Goal: Use online tool/utility: Use online tool/utility

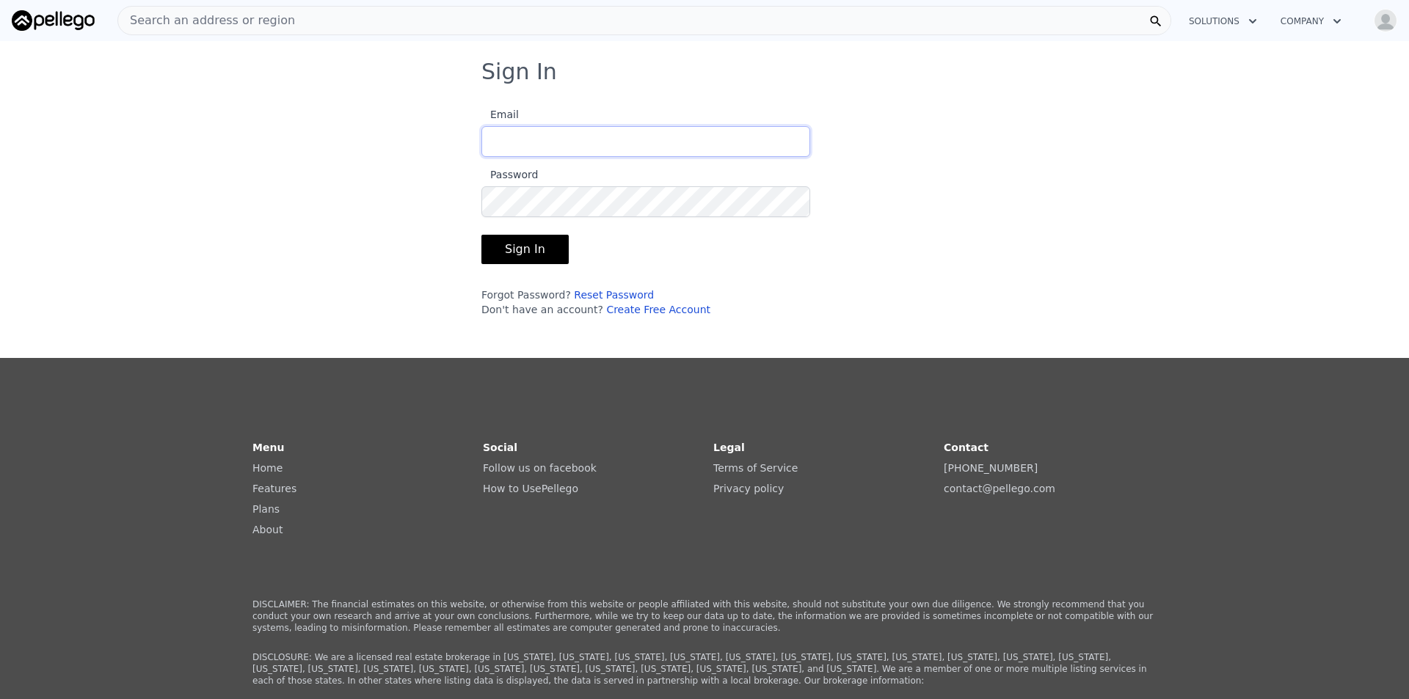
type input "[EMAIL_ADDRESS][DOMAIN_NAME]"
click at [534, 249] on button "Sign In" at bounding box center [524, 249] width 87 height 29
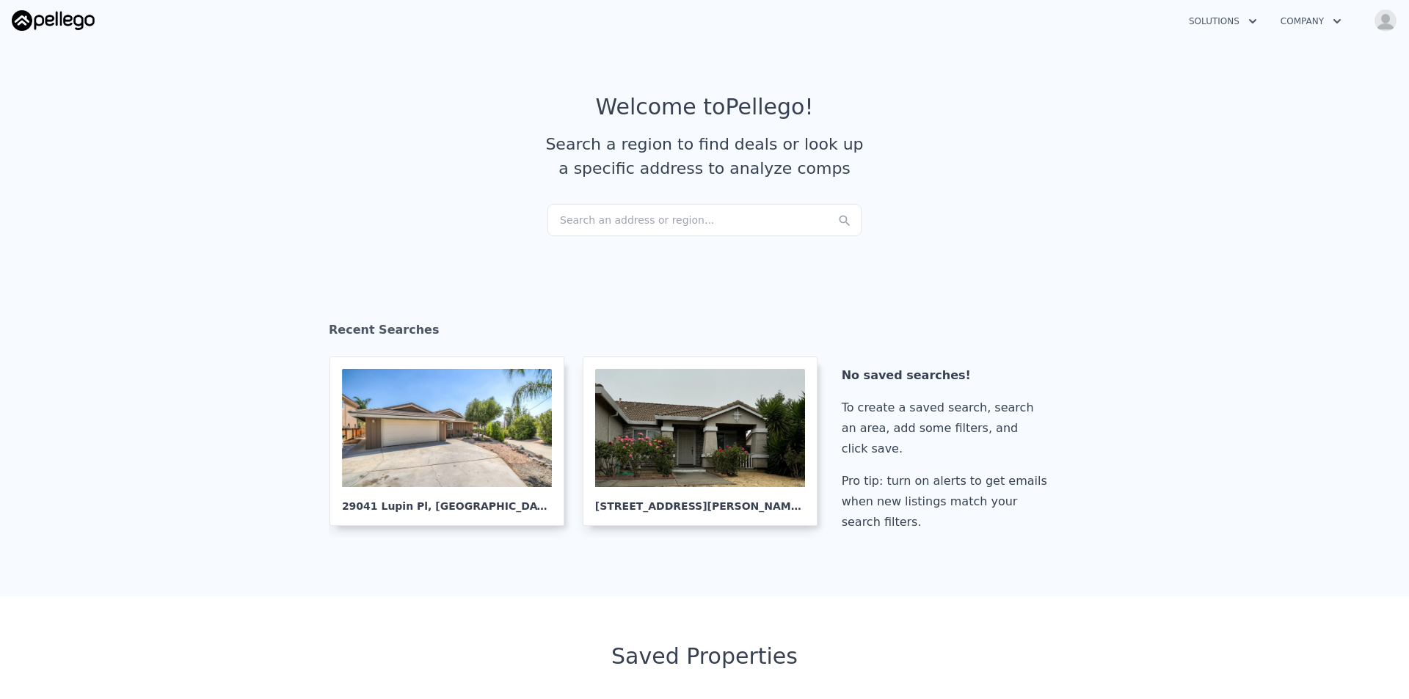
click at [675, 214] on div "Search an address or region..." at bounding box center [704, 220] width 314 height 32
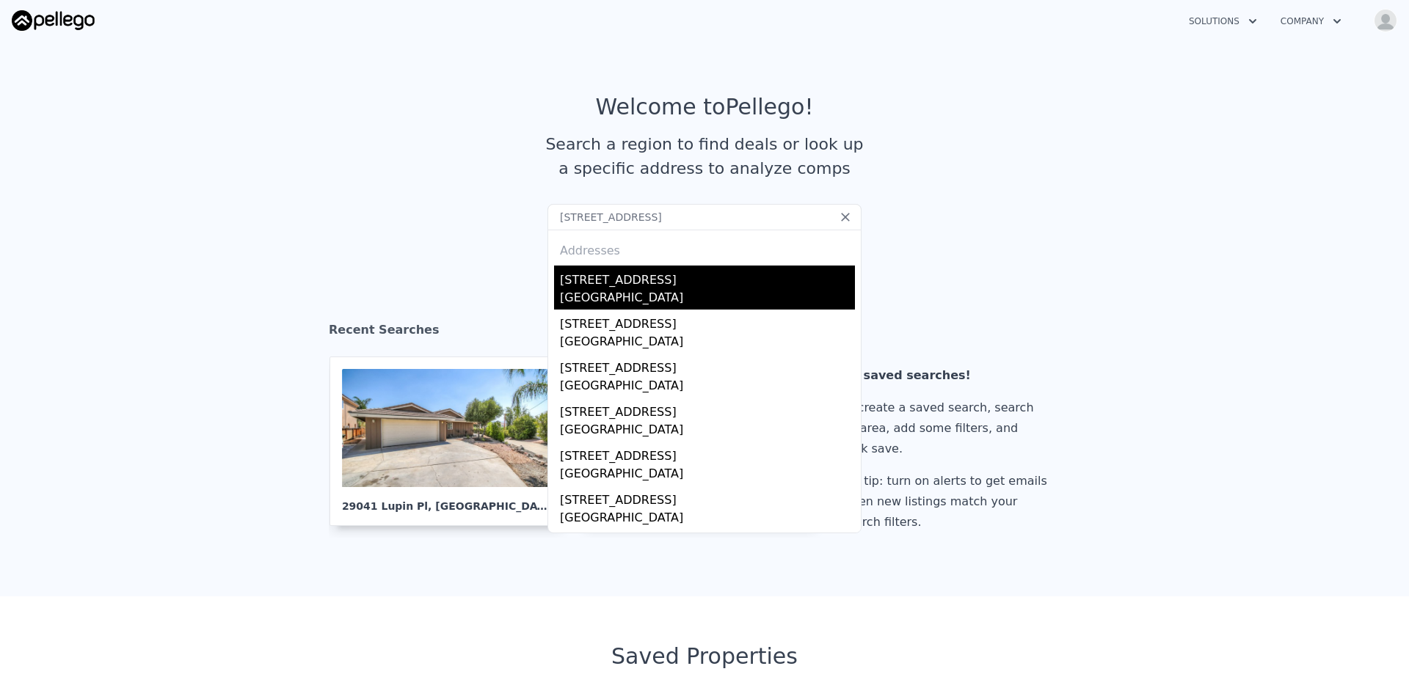
type input "[STREET_ADDRESS]"
click at [645, 273] on div "[STREET_ADDRESS]" at bounding box center [707, 277] width 295 height 23
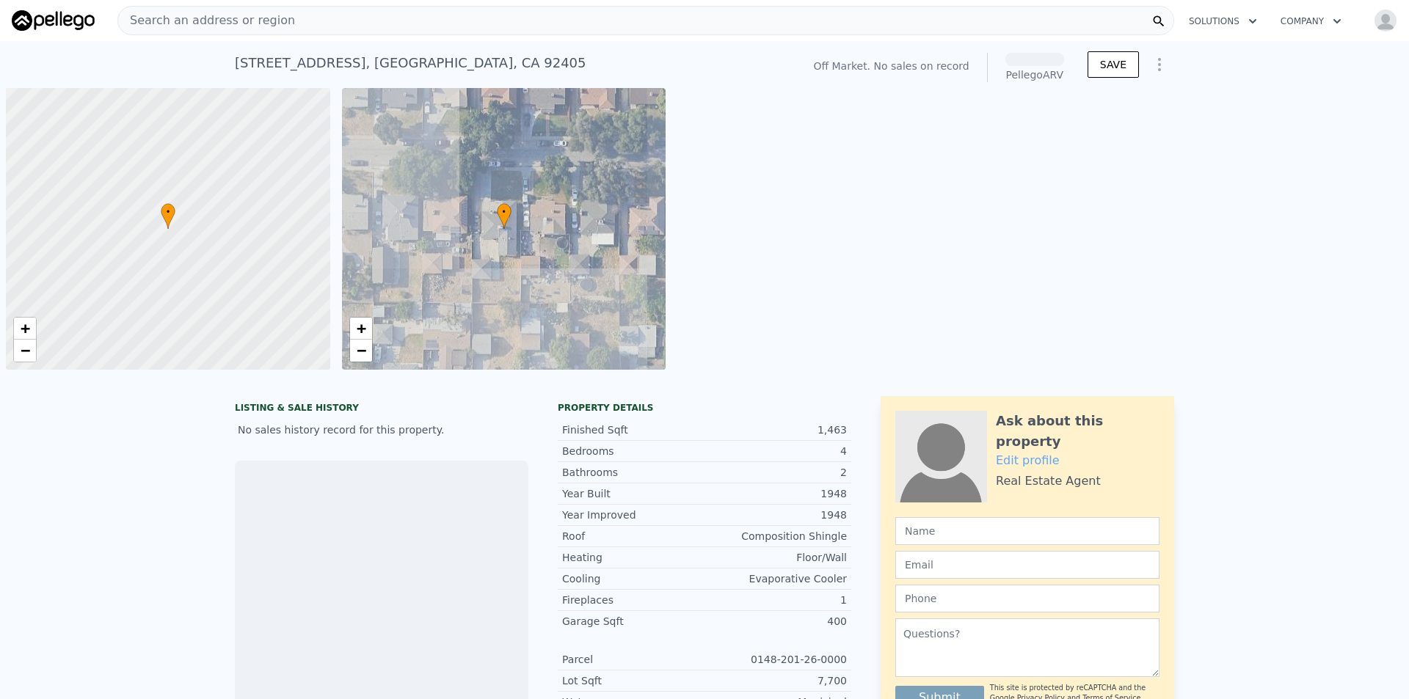
scroll to position [0, 6]
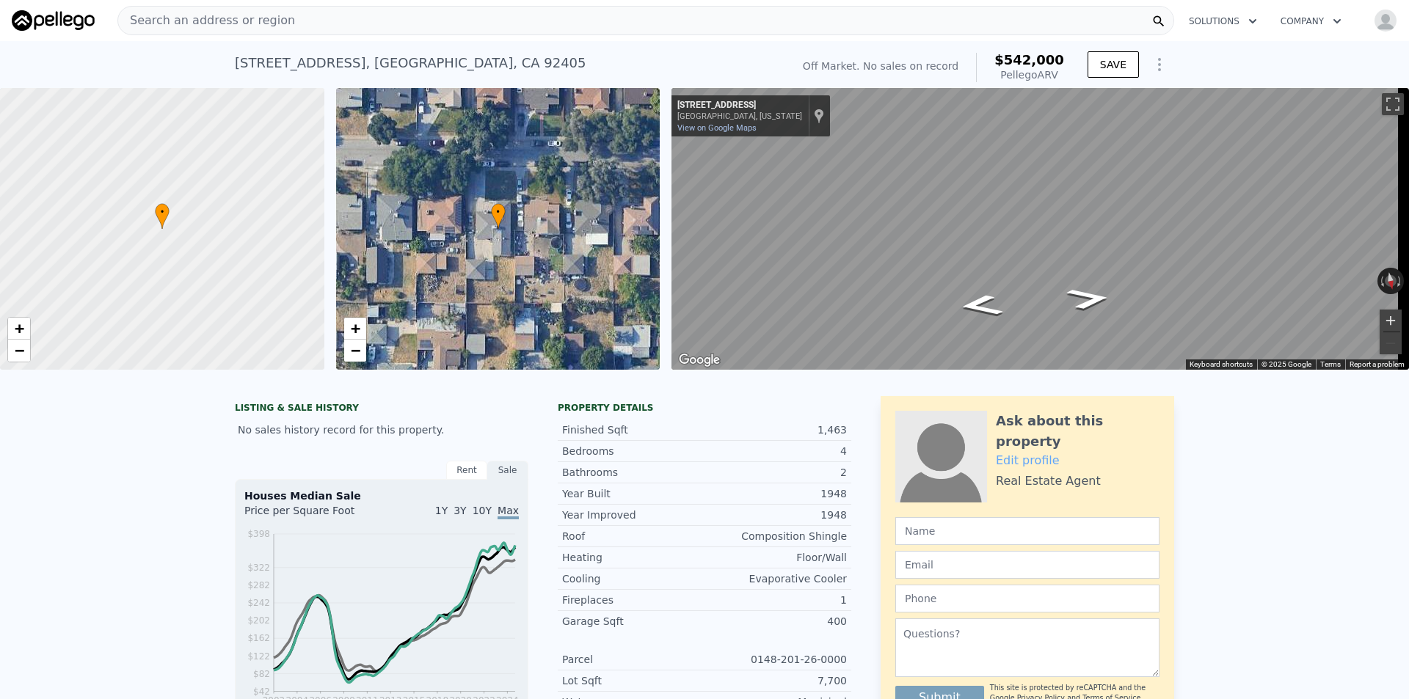
click at [1383, 313] on button "Zoom in" at bounding box center [1390, 321] width 22 height 22
click at [652, 278] on div "• + − • + − ← Move left → Move right ↑ Move up ↓ Move down + Zoom in - Zoom out…" at bounding box center [704, 229] width 1409 height 282
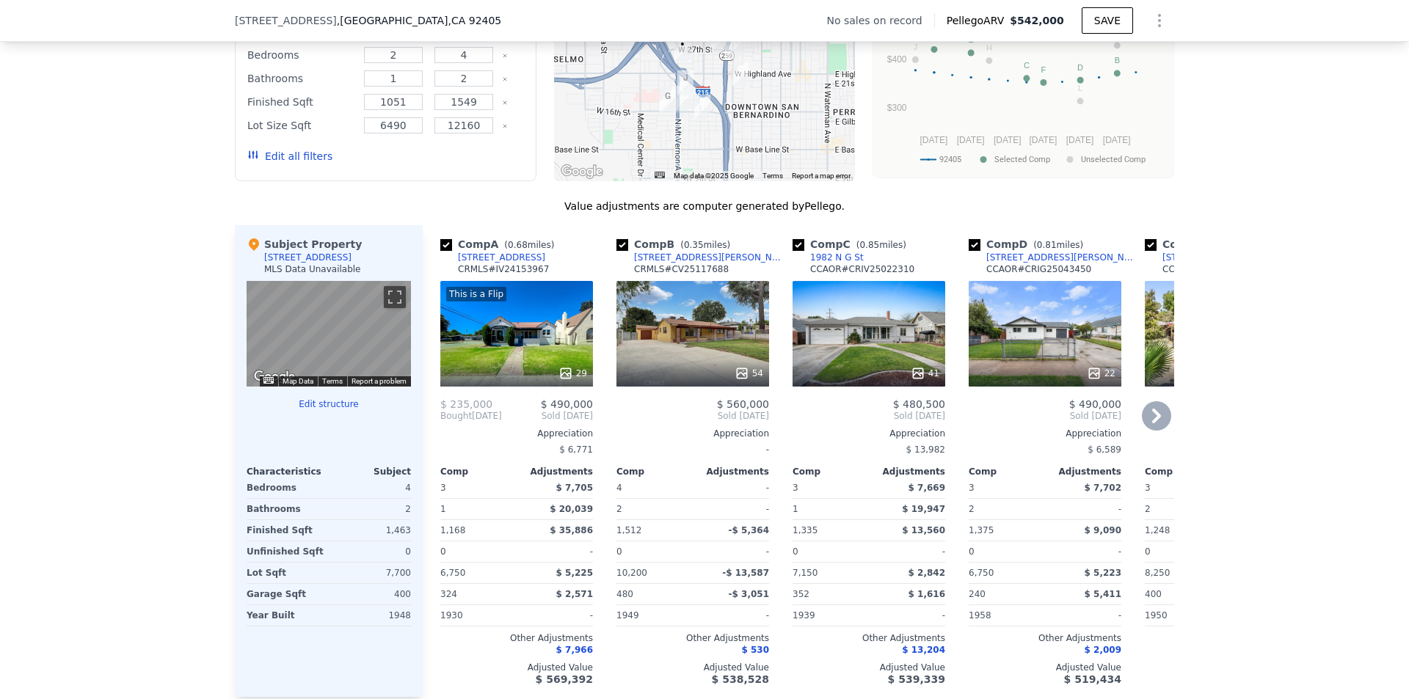
scroll to position [1242, 0]
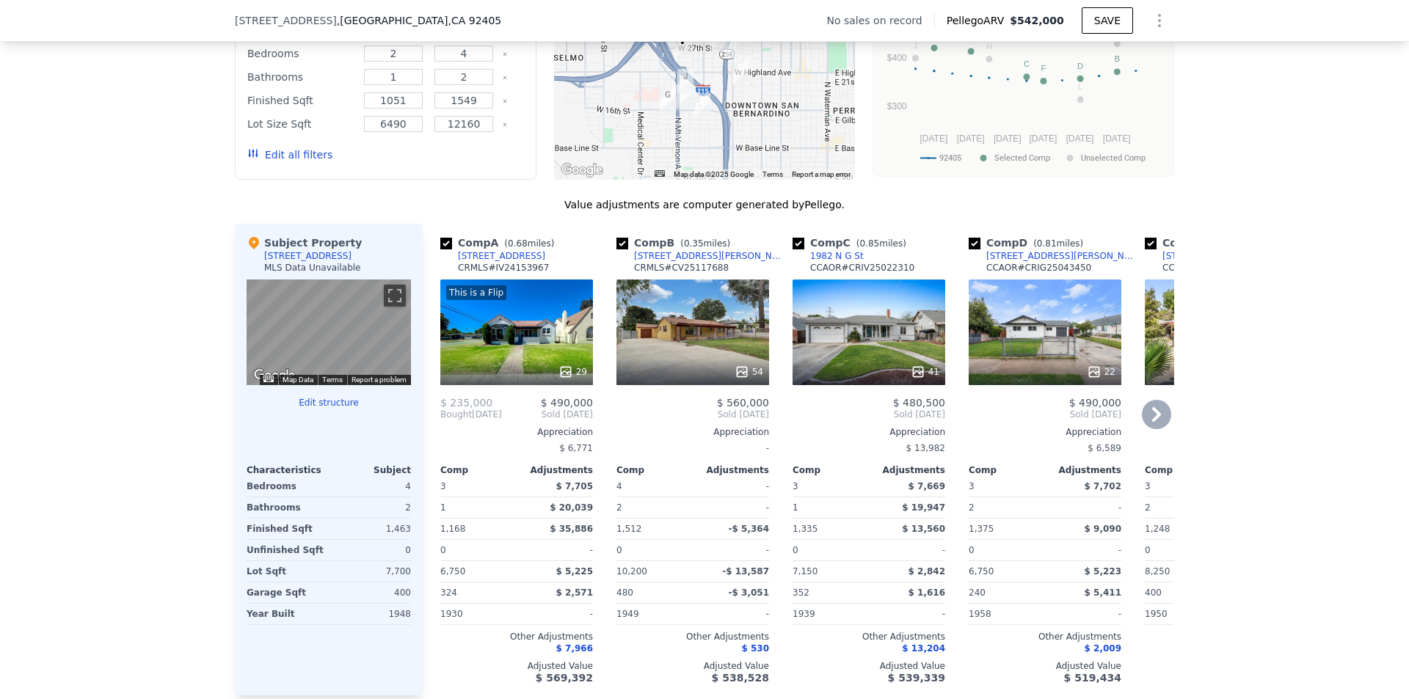
click at [736, 374] on div at bounding box center [692, 372] width 153 height 26
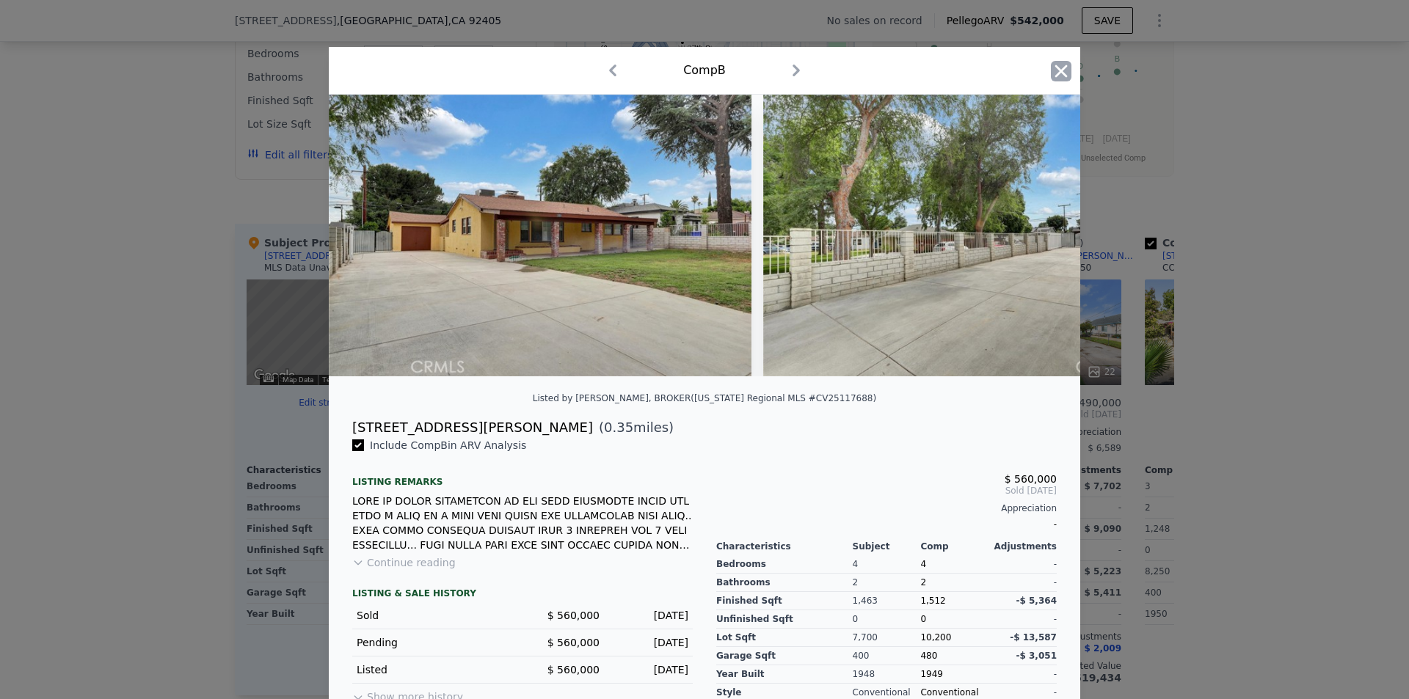
click at [1059, 73] on icon "button" at bounding box center [1061, 71] width 12 height 12
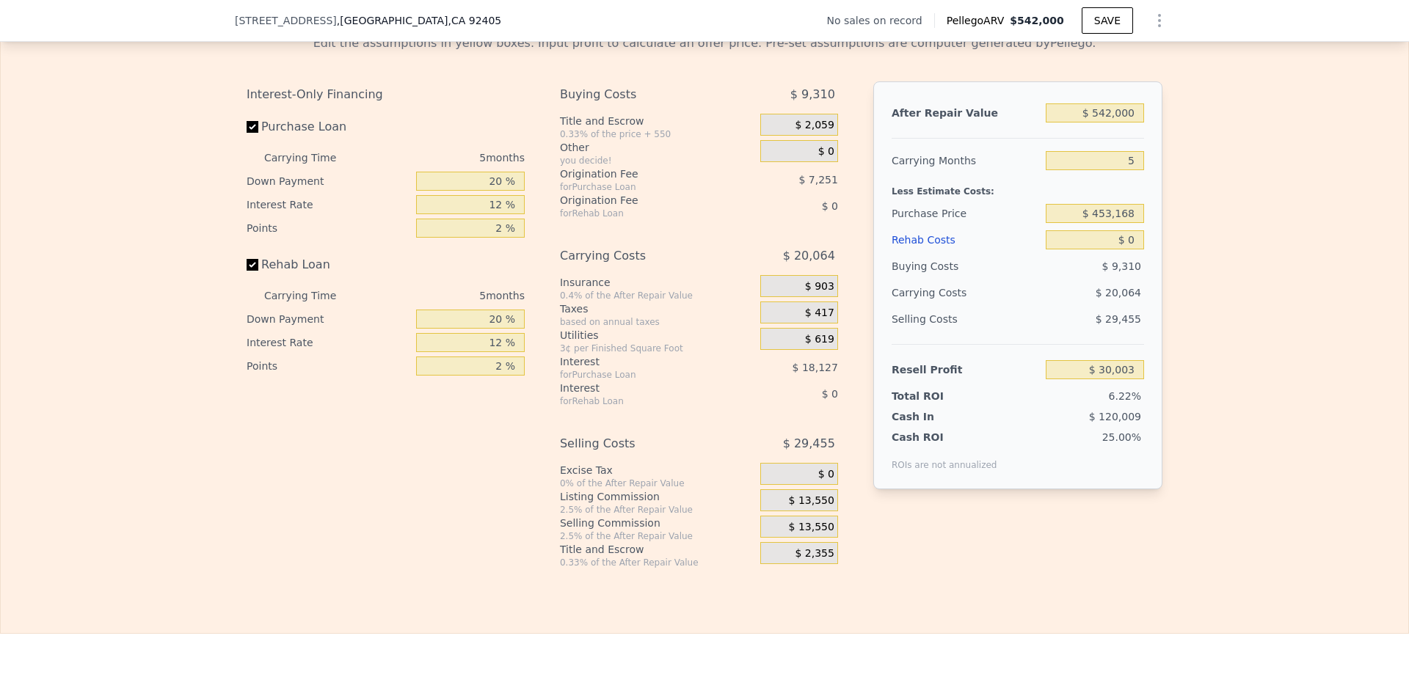
scroll to position [1908, 0]
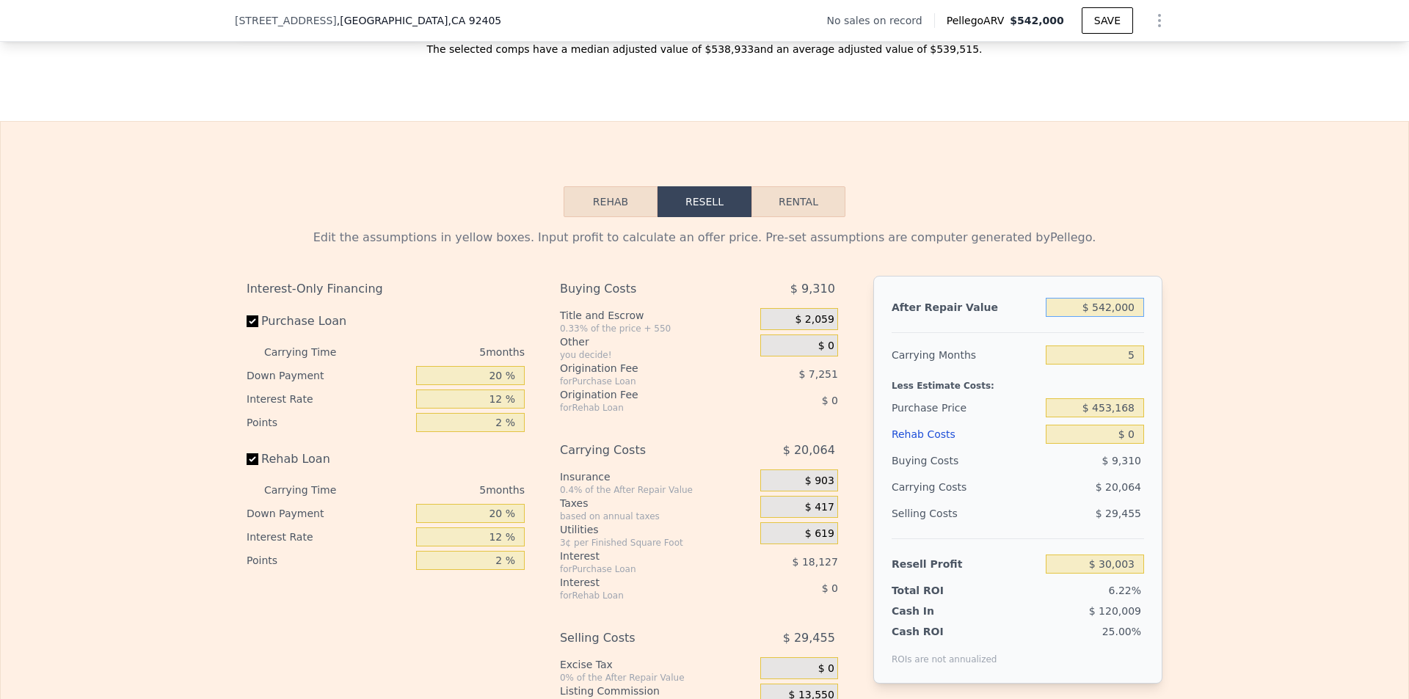
click at [1117, 317] on input "$ 542,000" at bounding box center [1095, 307] width 98 height 19
click at [1116, 317] on input "$ 542,000" at bounding box center [1095, 307] width 98 height 19
type input "$ 5,500"
type input "-$ 481,670"
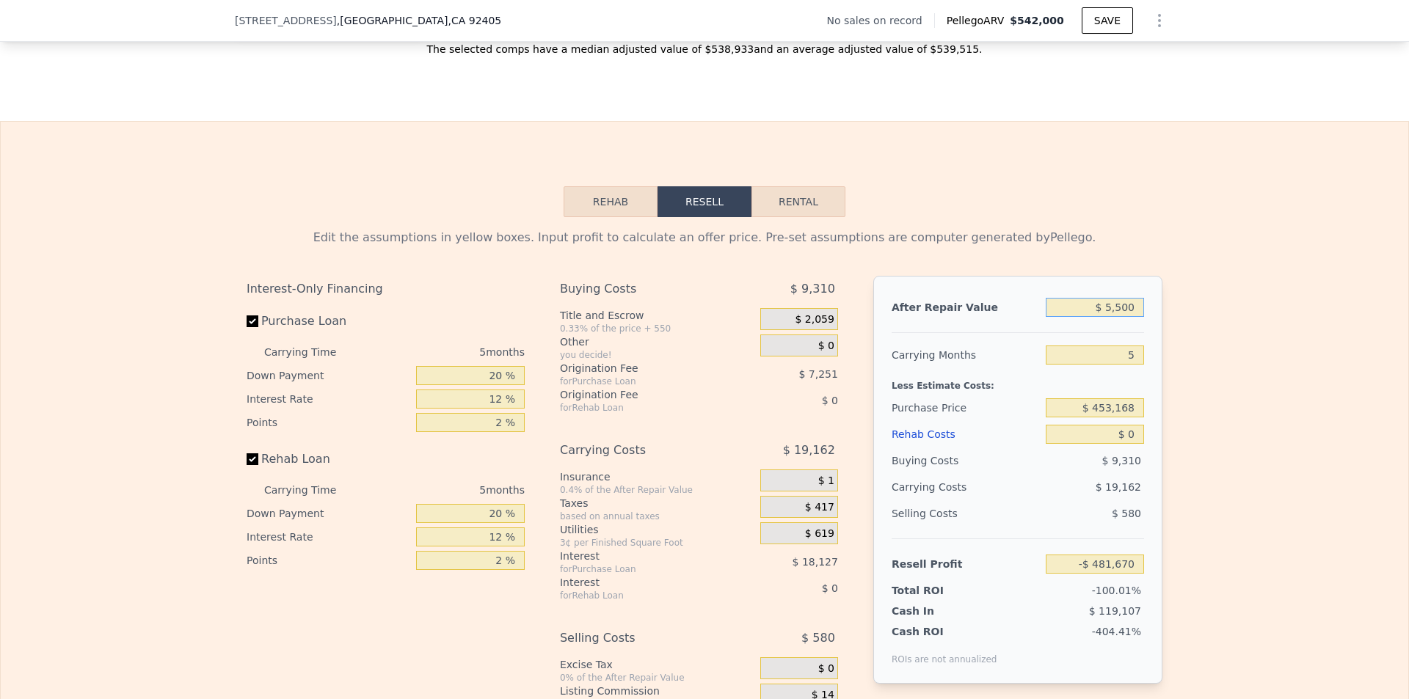
type input "$ 55,000"
type input "-$ 430,214"
type input "$ 550,000"
type input "$ 37,562"
type input "$ 550,000"
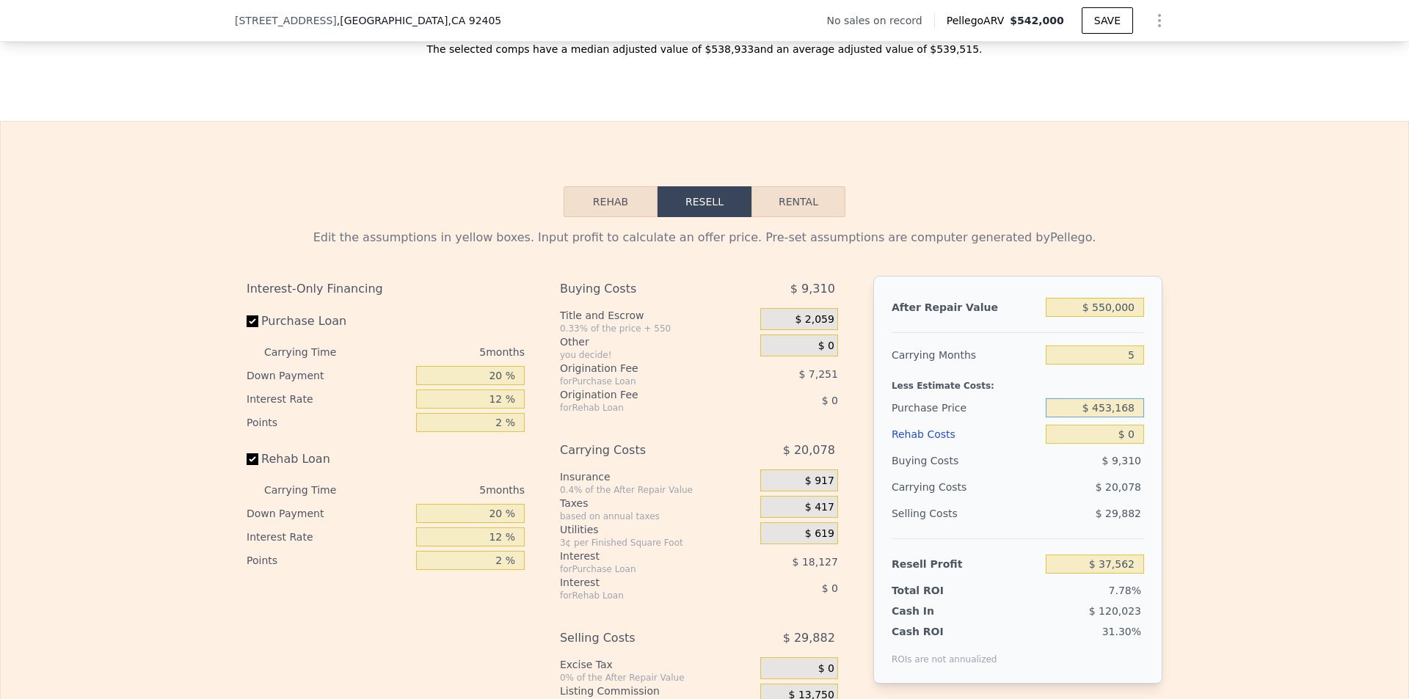
click at [1117, 417] on input "$ 453,168" at bounding box center [1095, 407] width 98 height 19
type input "$ 380,000"
click at [1125, 474] on div "$ 9,310" at bounding box center [1095, 461] width 99 height 26
type input "$ 115,070"
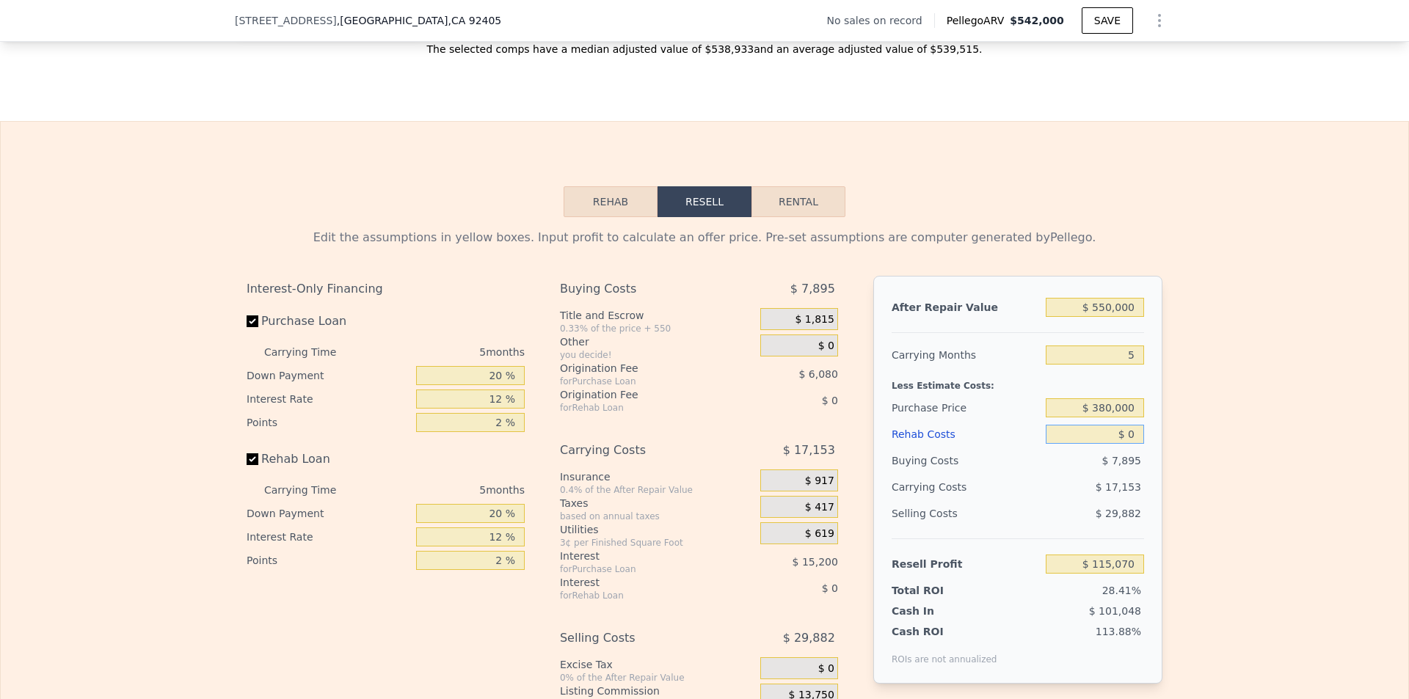
click at [1123, 444] on input "$ 0" at bounding box center [1095, 434] width 98 height 19
type input "$ 600"
type input "$ 114,435"
type input "$ 6,000"
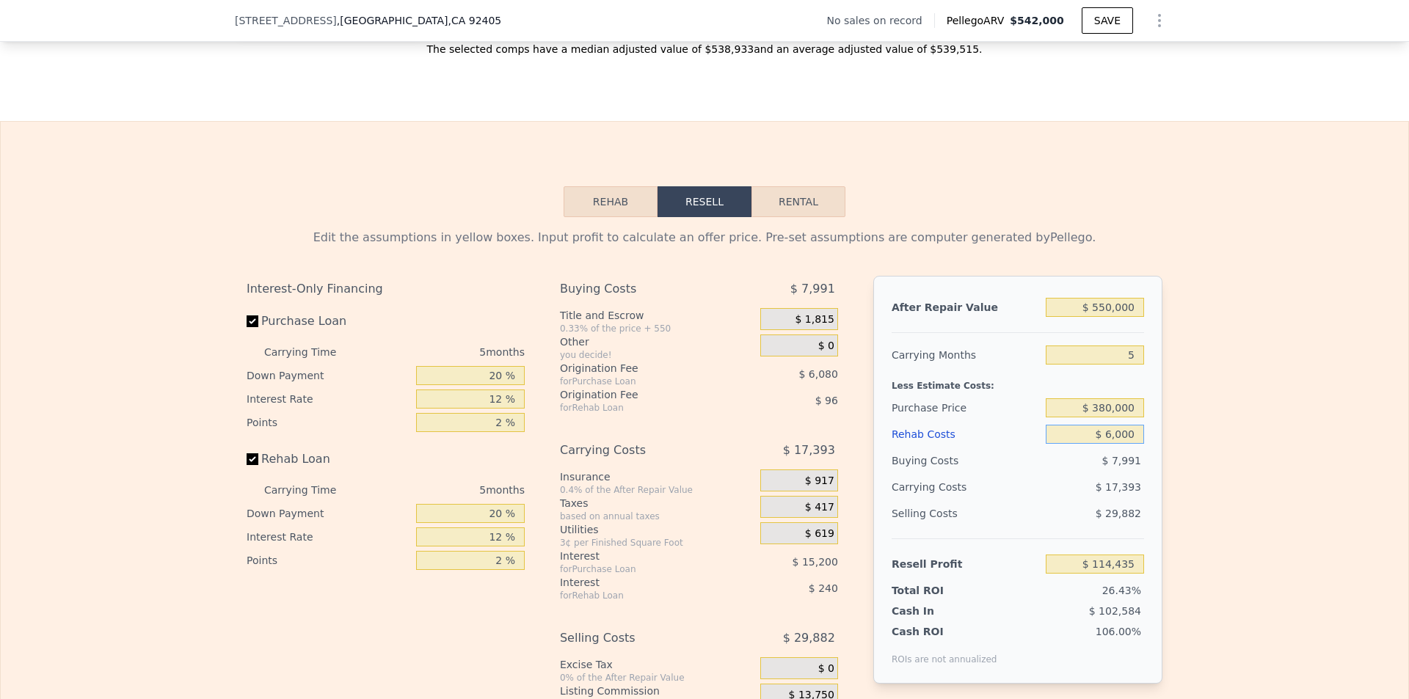
type input "$ 108,734"
type input "$ 60,000"
type input "$ 51,710"
type input "$ 60,000"
click at [1189, 443] on div "Edit the assumptions in yellow boxes. Input profit to calculate an offer price.…" at bounding box center [704, 490] width 1407 height 546
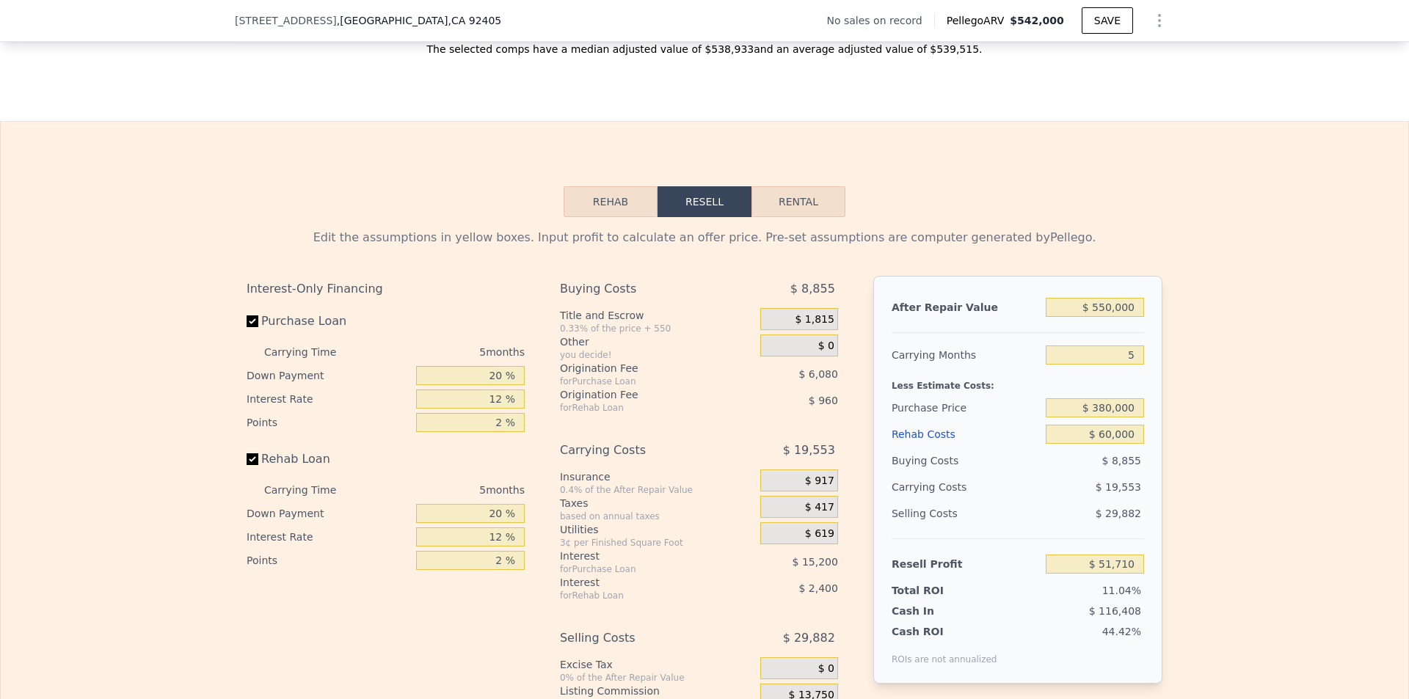
type input "$ 542,000"
type input "$ 0"
type input "$ 30,003"
